Goal: Task Accomplishment & Management: Complete application form

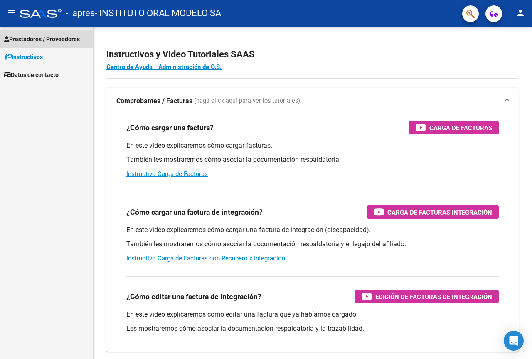
click at [57, 40] on span "Prestadores / Proveedores" at bounding box center [42, 39] width 76 height 9
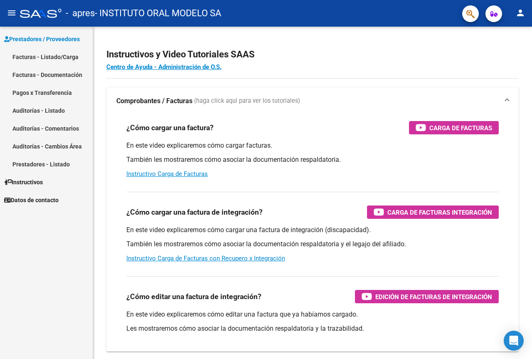
click at [65, 57] on link "Facturas - Listado/Carga" at bounding box center [46, 57] width 93 height 18
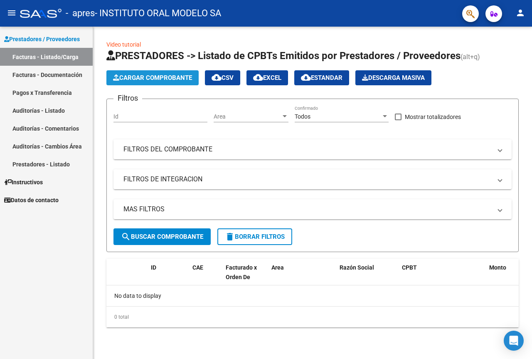
click at [138, 78] on span "Cargar Comprobante" at bounding box center [152, 77] width 79 height 7
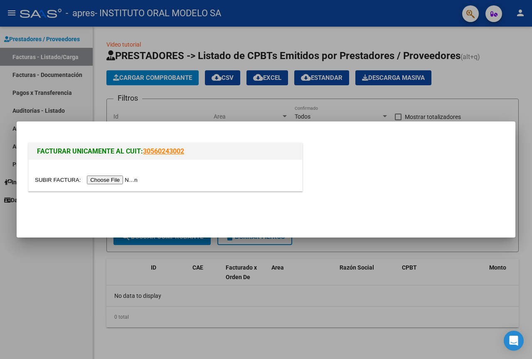
click at [107, 177] on input "file" at bounding box center [87, 180] width 105 height 9
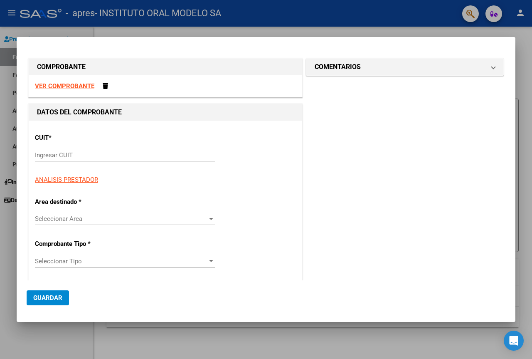
click at [62, 159] on div "Ingresar CUIT" at bounding box center [125, 155] width 180 height 12
click at [68, 156] on input "Ingresar CUIT" at bounding box center [125, 154] width 180 height 7
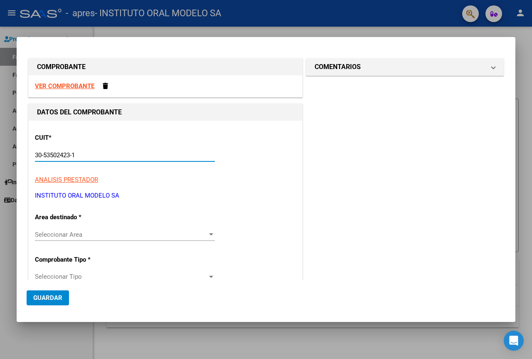
type input "30-53502423-1"
click at [140, 236] on span "Seleccionar Area" at bounding box center [121, 234] width 173 height 7
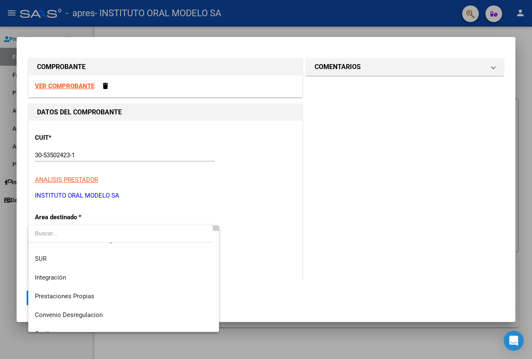
scroll to position [42, 0]
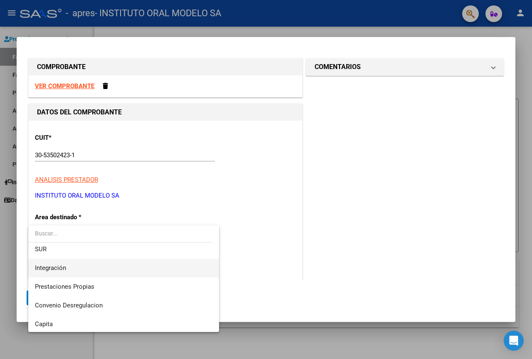
click at [73, 265] on span "Integración" at bounding box center [124, 268] width 178 height 19
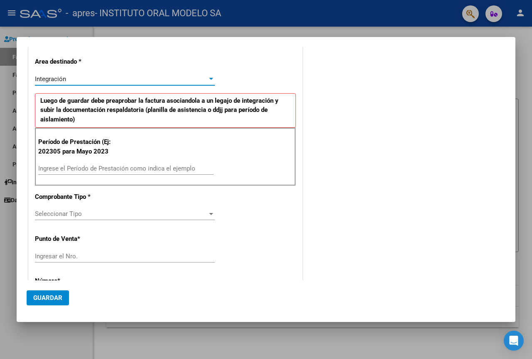
scroll to position [166, 0]
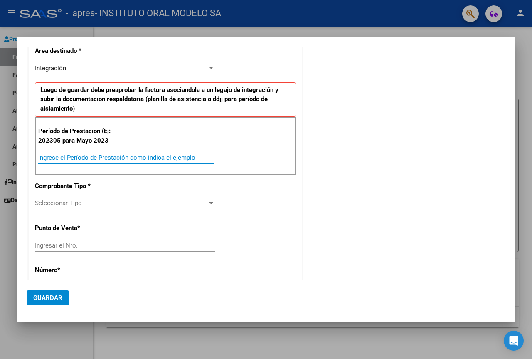
click at [96, 155] on input "Ingrese el Período de Prestación como indica el ejemplo" at bounding box center [126, 157] width 176 height 7
type input "202507"
click at [82, 200] on span "Seleccionar Tipo" at bounding box center [121, 202] width 173 height 7
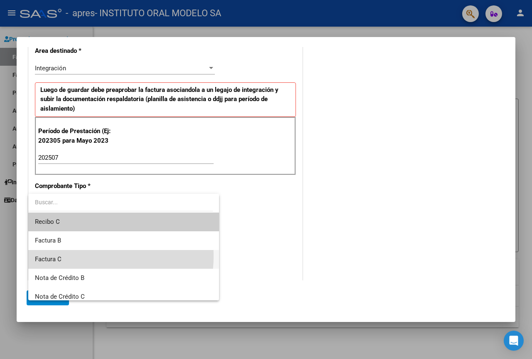
click at [75, 256] on span "Factura C" at bounding box center [124, 259] width 178 height 19
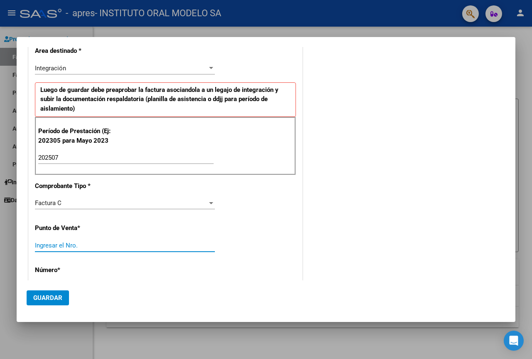
click at [83, 242] on input "Ingresar el Nro." at bounding box center [125, 245] width 180 height 7
type input "3"
click at [319, 255] on div "COMENTARIOS Comentarios del Prestador / Gerenciador:" at bounding box center [404, 245] width 201 height 711
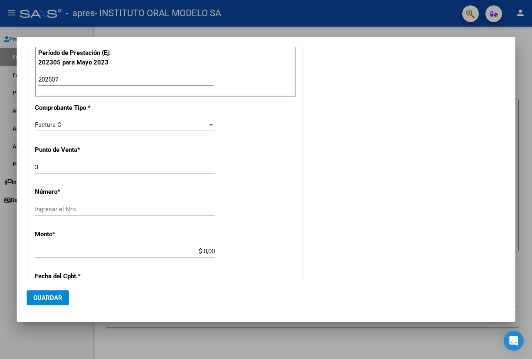
scroll to position [250, 0]
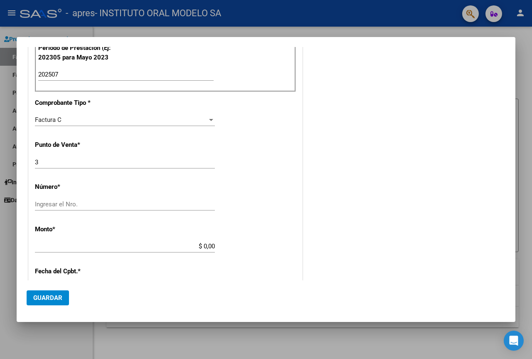
click at [62, 202] on input "Ingresar el Nro." at bounding box center [125, 203] width 180 height 7
paste input "00024032"
type input "00024032"
click at [144, 246] on input "$ 0,00" at bounding box center [125, 245] width 180 height 7
click at [212, 245] on input "$ 0,00" at bounding box center [125, 245] width 180 height 7
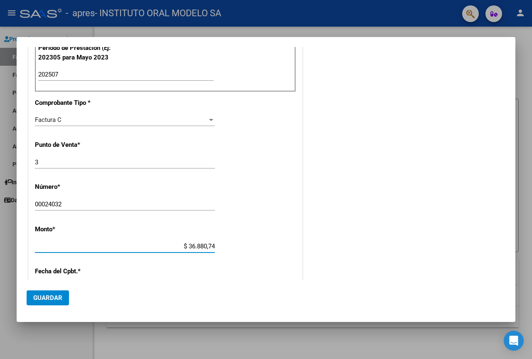
type input "$ 368.807,40"
click at [254, 259] on div "CUIT * 30-53502423-1 Ingresar CUIT ANALISIS PRESTADOR INSTITUTO ORAL MODELO SA …" at bounding box center [166, 193] width 274 height 645
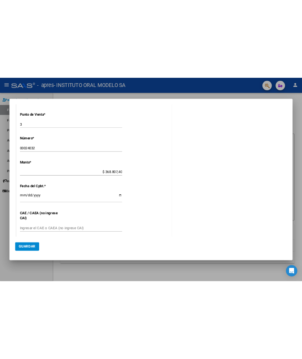
scroll to position [333, 0]
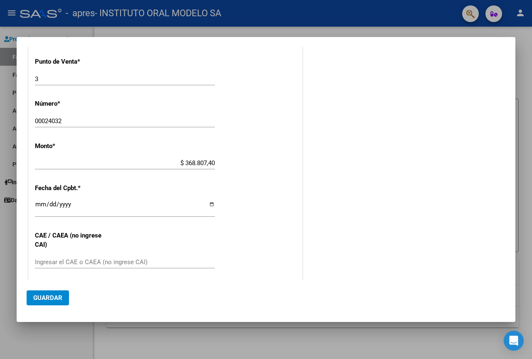
click at [209, 202] on input "Ingresar la fecha" at bounding box center [125, 207] width 180 height 13
type input "[DATE]"
click at [144, 261] on input "Ingresar el CAE o CAEA (no ingrese CAI)" at bounding box center [125, 261] width 180 height 7
click at [95, 260] on div "CUIT * 30-53502423-1 Ingresar CUIT ANALISIS PRESTADOR INSTITUTO ORAL MODELO SA …" at bounding box center [166, 110] width 274 height 645
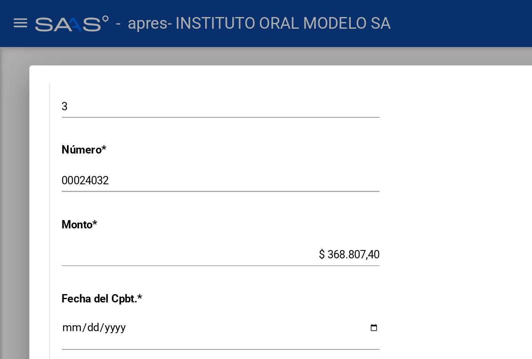
scroll to position [342, 0]
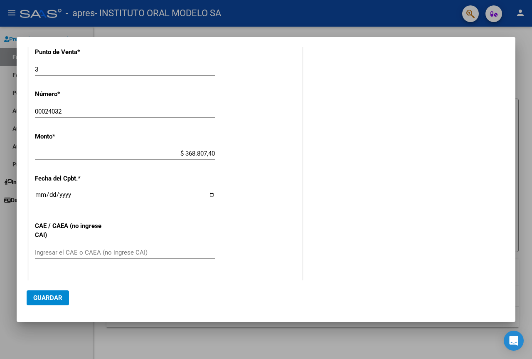
click at [115, 255] on input "Ingresar el CAE o CAEA (no ingrese CAI)" at bounding box center [125, 252] width 180 height 7
paste input "75321536119042"
type input "75321536119042"
drag, startPoint x: 329, startPoint y: 267, endPoint x: 286, endPoint y: 276, distance: 43.8
click at [323, 267] on div "COMENTARIOS Comentarios del Prestador / Gerenciador:" at bounding box center [404, 69] width 201 height 711
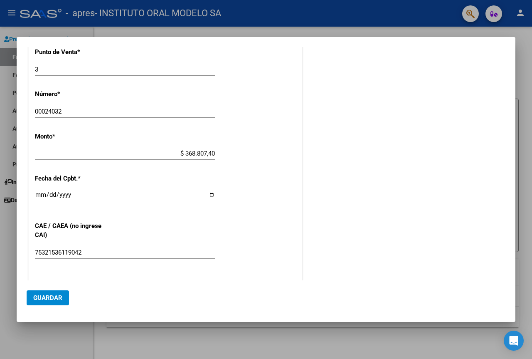
click at [47, 296] on span "Guardar" at bounding box center [47, 297] width 29 height 7
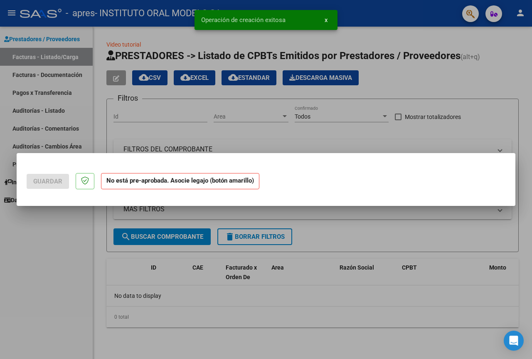
scroll to position [0, 0]
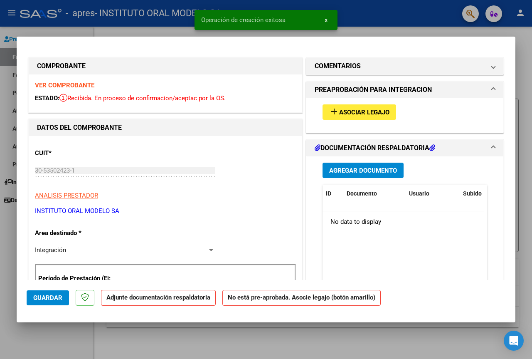
click at [379, 113] on span "Asociar Legajo" at bounding box center [364, 112] width 50 height 7
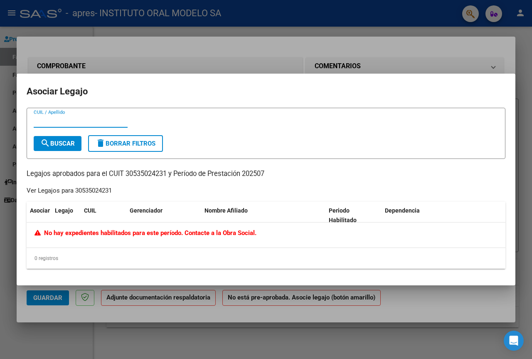
click at [406, 42] on div at bounding box center [266, 179] width 532 height 359
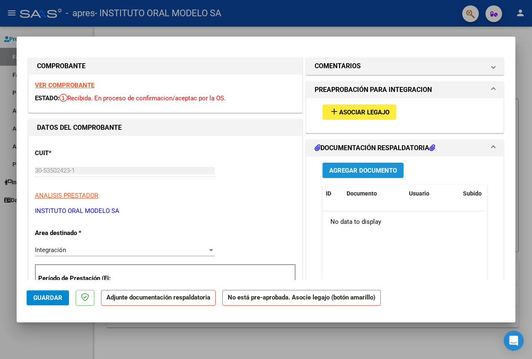
click at [384, 172] on span "Agregar Documento" at bounding box center [363, 170] width 68 height 7
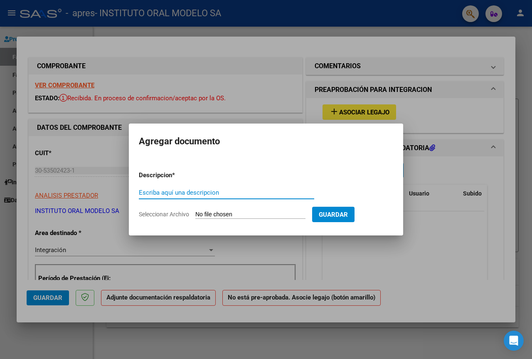
click at [243, 189] on input "Escriba aquí una descripcion" at bounding box center [227, 192] width 176 height 7
click at [176, 191] on input "Escriba aquí una descripcion" at bounding box center [227, 192] width 176 height 7
click at [245, 217] on input "Seleccionar Archivo" at bounding box center [250, 215] width 110 height 8
type input "C:\fakepath\Factura 24032 di [PERSON_NAME].pdf"
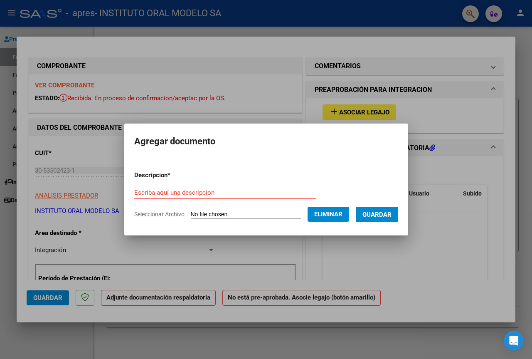
click at [214, 194] on input "Escriba aquí una descripcion" at bounding box center [225, 192] width 182 height 7
type input "Factura"
click at [389, 211] on span "Guardar" at bounding box center [377, 214] width 29 height 7
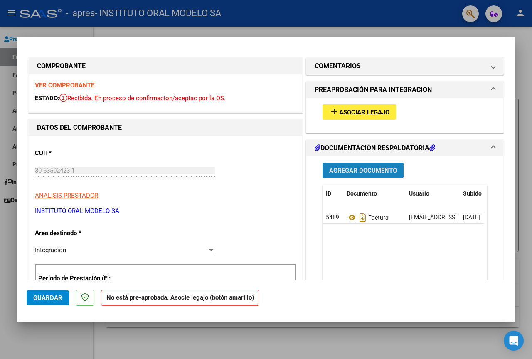
click at [364, 173] on span "Agregar Documento" at bounding box center [363, 170] width 68 height 7
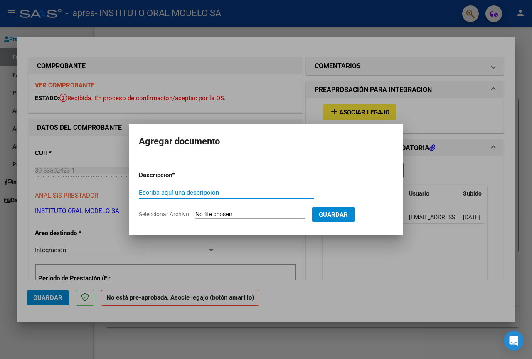
click at [217, 214] on input "Seleccionar Archivo" at bounding box center [250, 215] width 110 height 8
type input "C:\fakepath\Asistencia Di [PERSON_NAME].pdf"
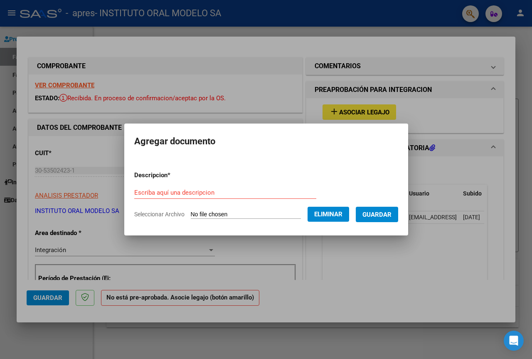
click at [223, 194] on input "Escriba aquí una descripcion" at bounding box center [225, 192] width 182 height 7
type input "s"
type input "a"
type input "S"
type input "Asistencia [DATE]"
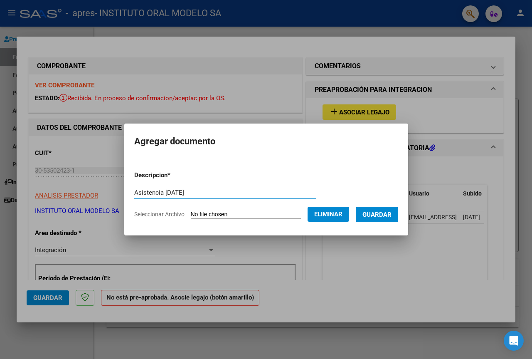
click at [387, 218] on span "Guardar" at bounding box center [377, 214] width 29 height 7
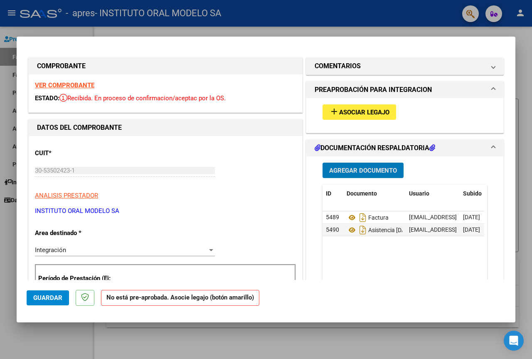
click at [333, 112] on mat-icon "add" at bounding box center [334, 111] width 10 height 10
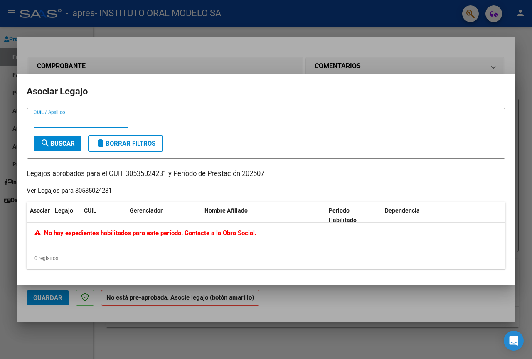
click at [57, 122] on input "CUIL / Apellido" at bounding box center [81, 120] width 94 height 7
type input "[PERSON_NAME]"
click at [57, 138] on button "search Buscar" at bounding box center [58, 143] width 48 height 15
drag, startPoint x: 116, startPoint y: 257, endPoint x: 340, endPoint y: 177, distance: 237.8
click at [119, 257] on div "0 registros" at bounding box center [266, 258] width 479 height 21
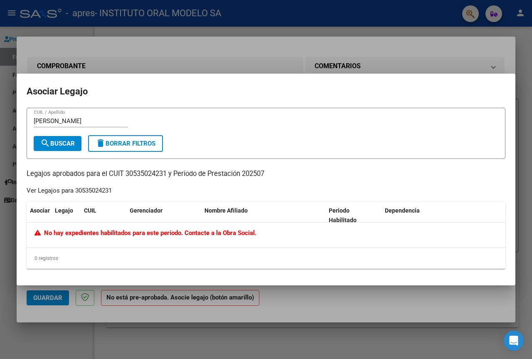
click at [474, 49] on div at bounding box center [266, 179] width 532 height 359
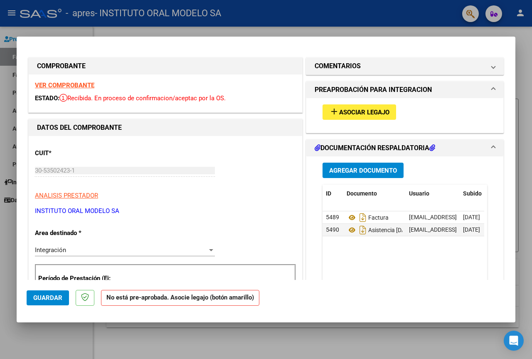
click at [54, 301] on span "Guardar" at bounding box center [47, 297] width 29 height 7
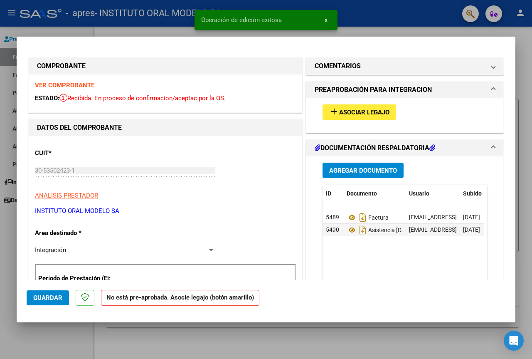
click at [418, 24] on div at bounding box center [266, 179] width 532 height 359
type input "$ 0,00"
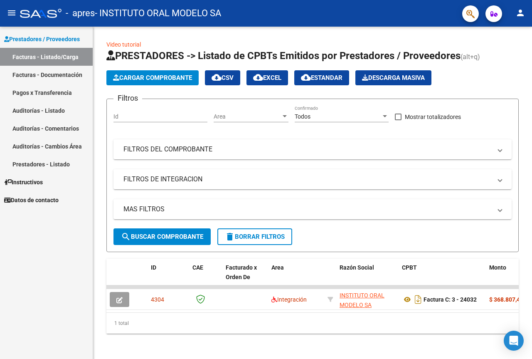
click at [30, 56] on link "Facturas - Listado/Carga" at bounding box center [46, 57] width 93 height 18
